Goal: Find specific page/section

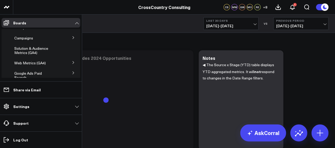
scroll to position [45, 0]
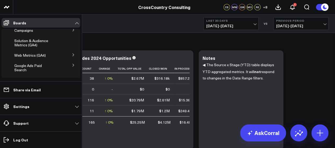
click at [68, 55] on button at bounding box center [74, 55] width 14 height 8
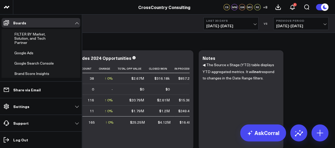
scroll to position [162, 0]
click at [37, 33] on span "FILTER BY Market, Solution, and Tech Partner" at bounding box center [29, 38] width 31 height 14
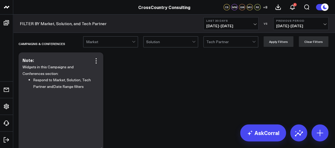
scroll to position [2, 0]
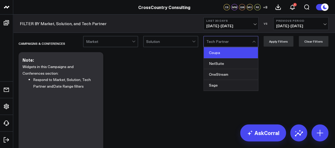
click at [222, 54] on div "Coupa" at bounding box center [231, 52] width 54 height 11
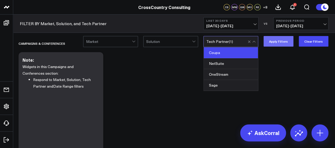
click at [282, 38] on button "Apply Filters" at bounding box center [279, 41] width 30 height 11
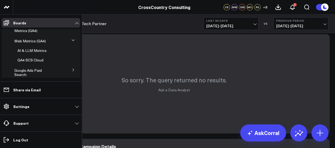
scroll to position [58, 0]
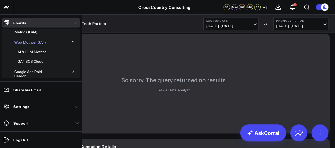
click at [32, 41] on span "Web Metrics (GA4)" at bounding box center [30, 42] width 32 height 5
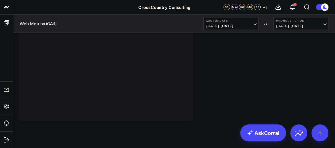
scroll to position [828, 0]
